Goal: Task Accomplishment & Management: Use online tool/utility

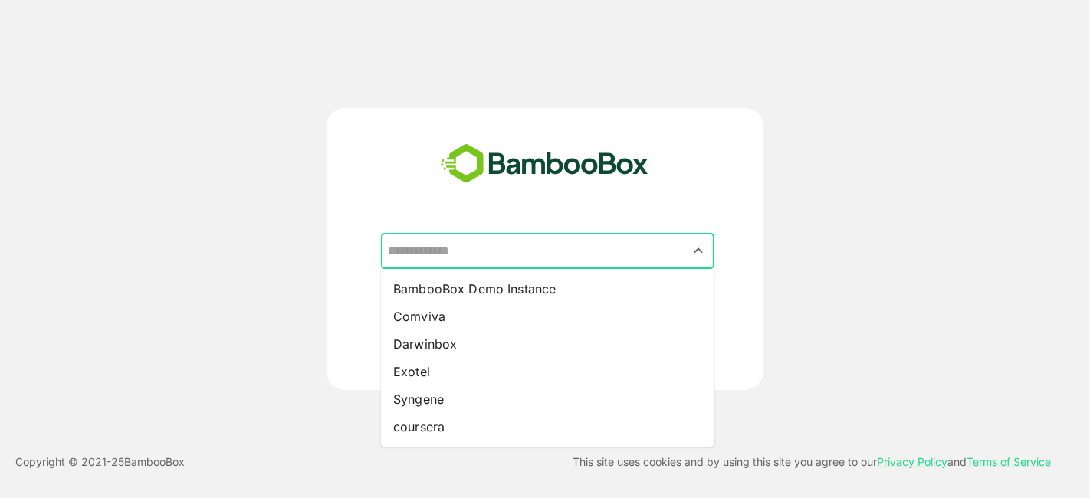
click at [549, 249] on input "text" at bounding box center [547, 251] width 327 height 29
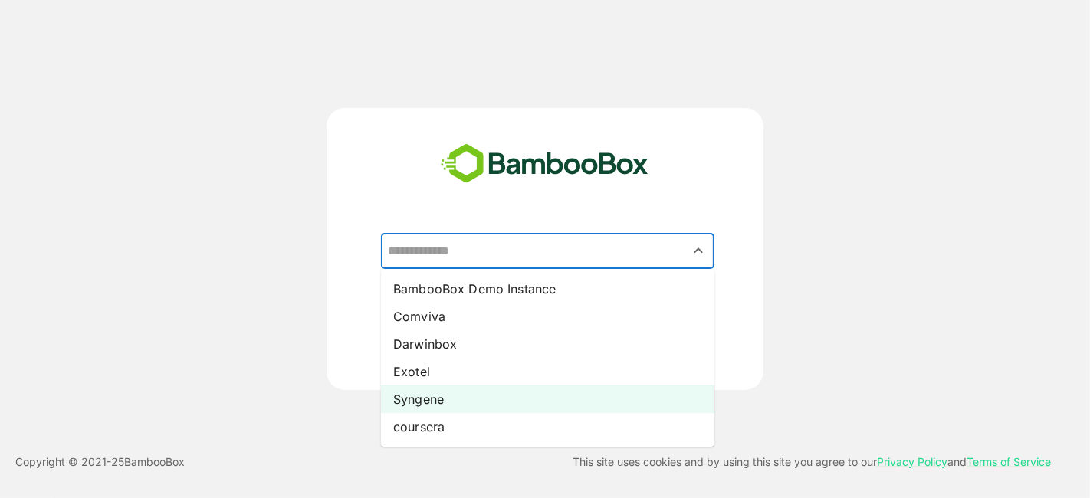
click at [463, 389] on li "Syngene" at bounding box center [547, 400] width 333 height 28
type input "*******"
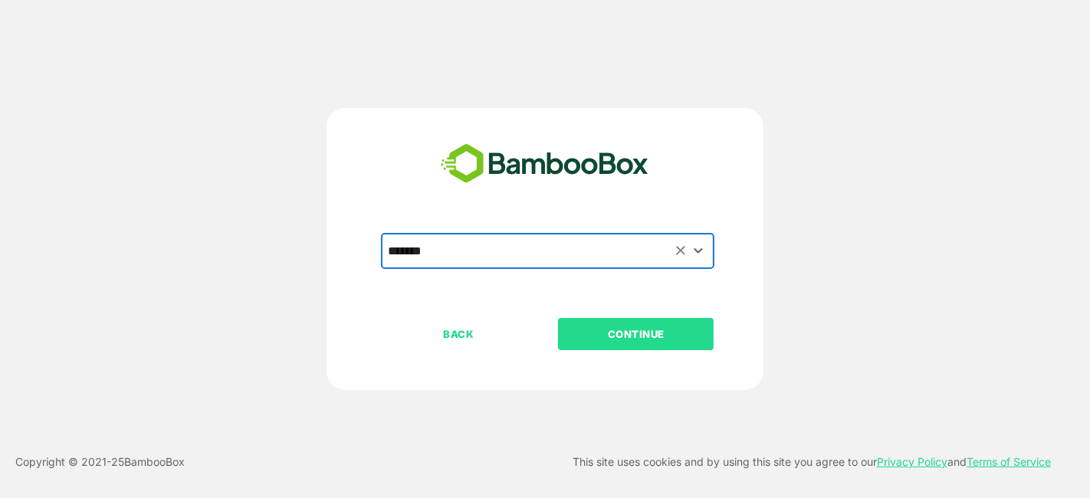
click at [611, 334] on p "CONTINUE" at bounding box center [636, 334] width 153 height 17
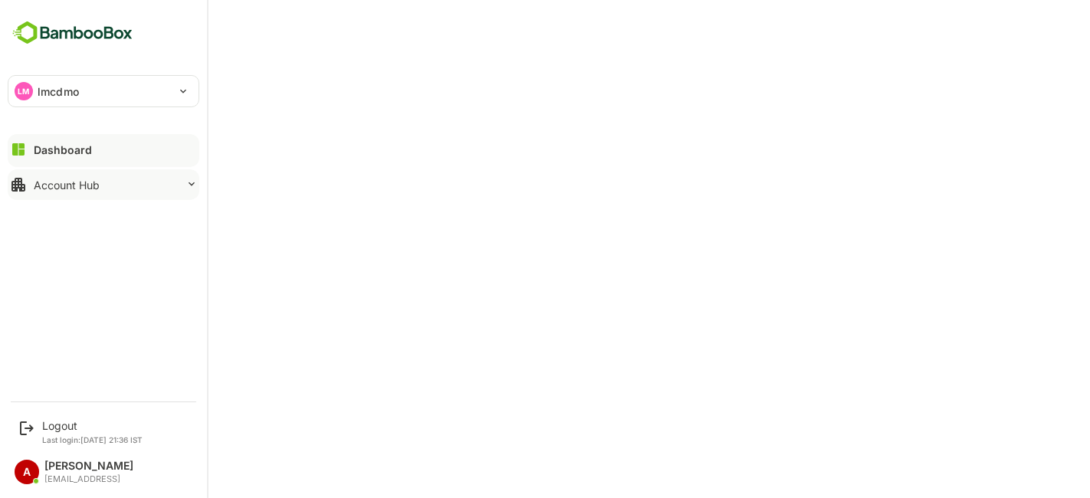
click at [83, 182] on div "Account Hub" at bounding box center [67, 185] width 66 height 13
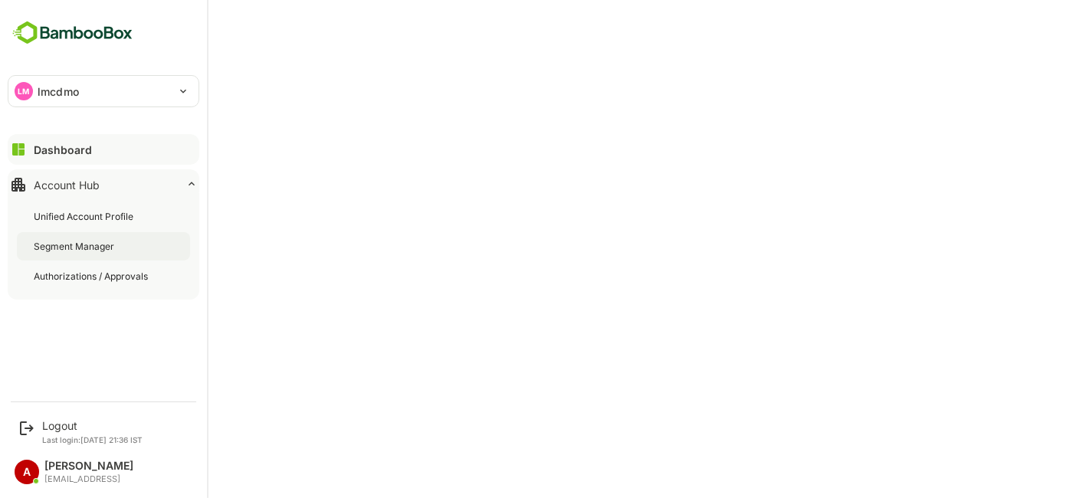
click at [77, 241] on div "Segment Manager" at bounding box center [76, 246] width 84 height 13
